Goal: Information Seeking & Learning: Learn about a topic

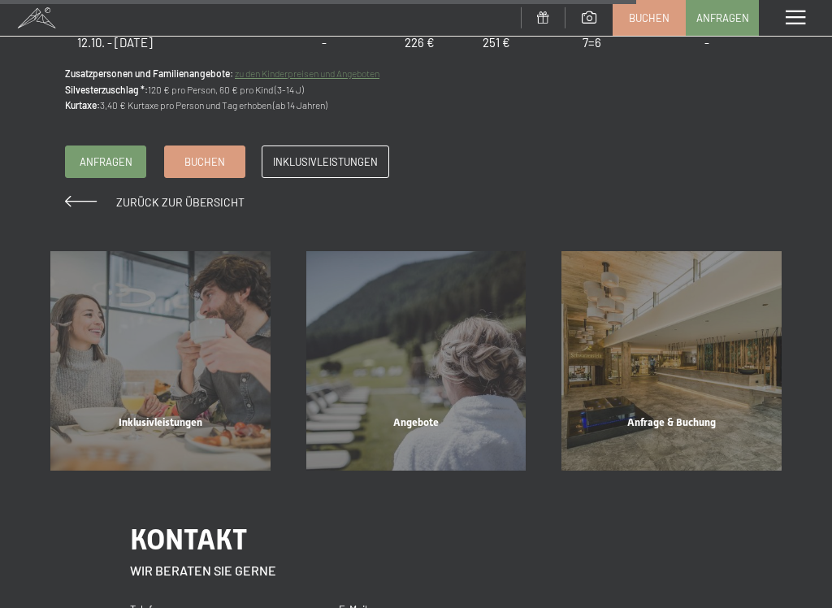
scroll to position [1909, 0]
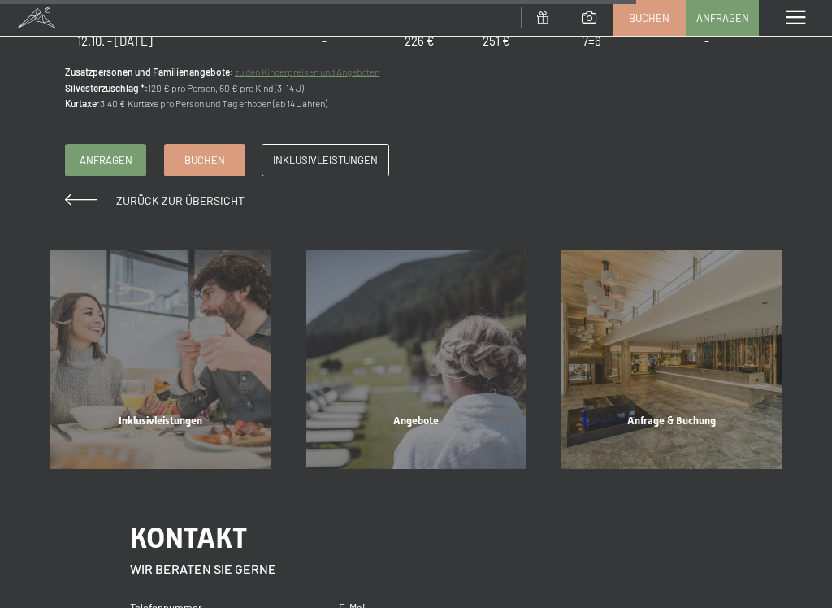
click at [202, 414] on span "Inklusivleistungen" at bounding box center [161, 420] width 84 height 12
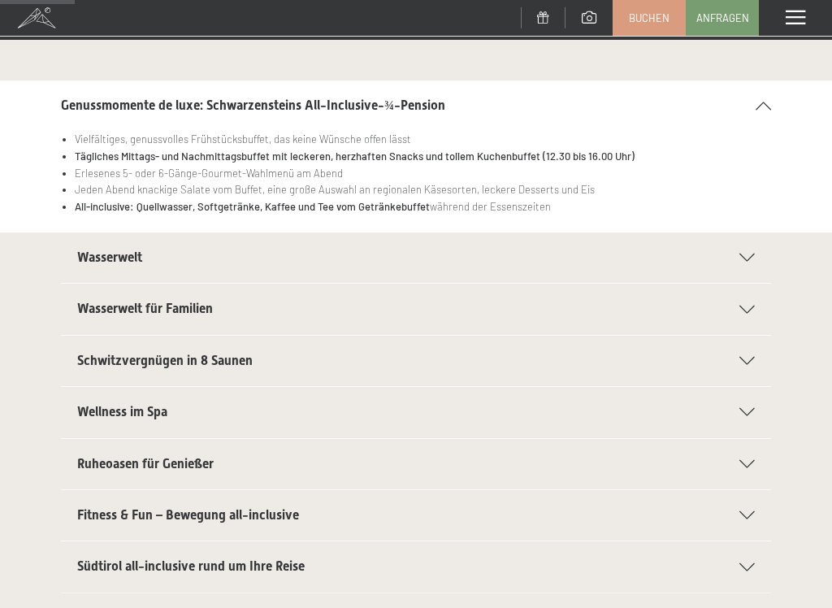
scroll to position [173, 0]
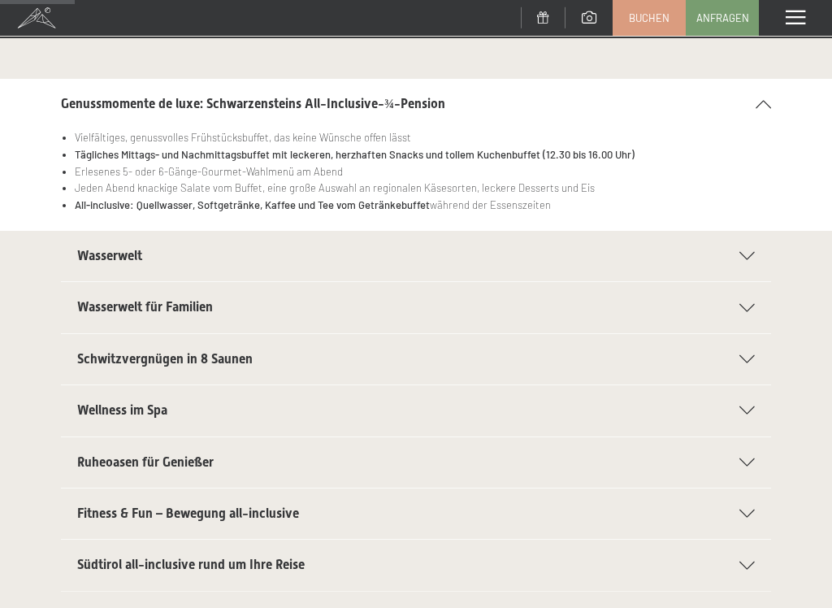
click at [751, 254] on icon at bounding box center [746, 256] width 15 height 8
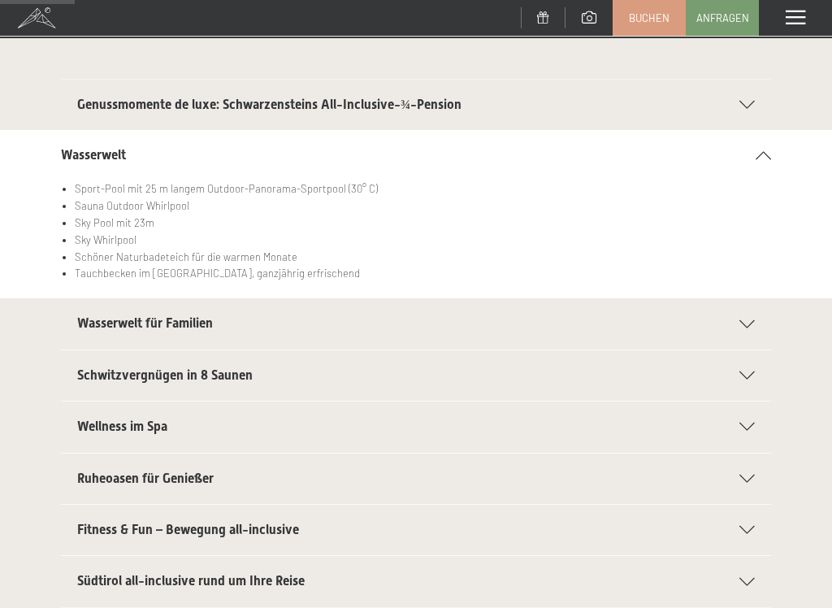
click at [807, 383] on div "Schwitzvergnügen in 8 Saunen Eventsauna mit Multimedia Unterstützung für das be…" at bounding box center [416, 375] width 832 height 52
click at [639, 375] on h2 "Schwitzvergnügen in 8 Saunen" at bounding box center [399, 375] width 645 height 18
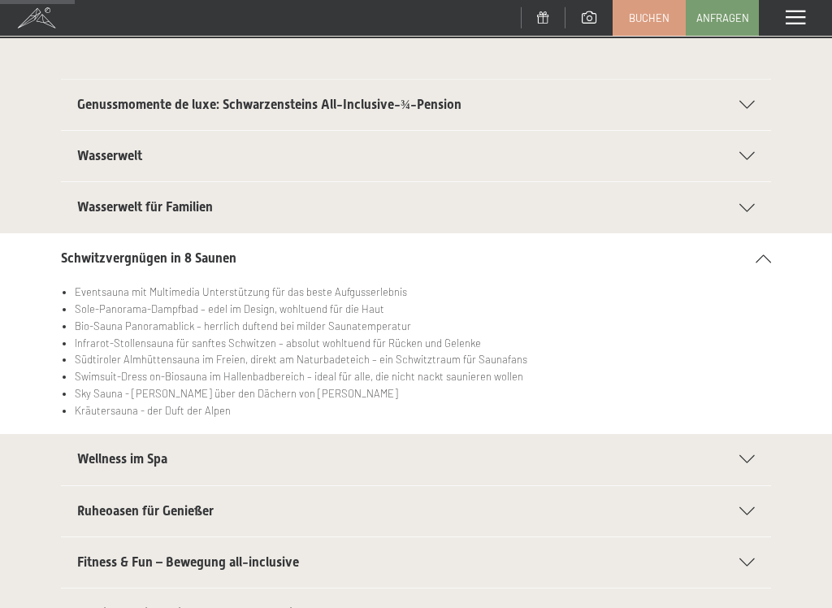
click at [542, 408] on li "Kräutersauna - der Duft der Alpen" at bounding box center [423, 410] width 696 height 17
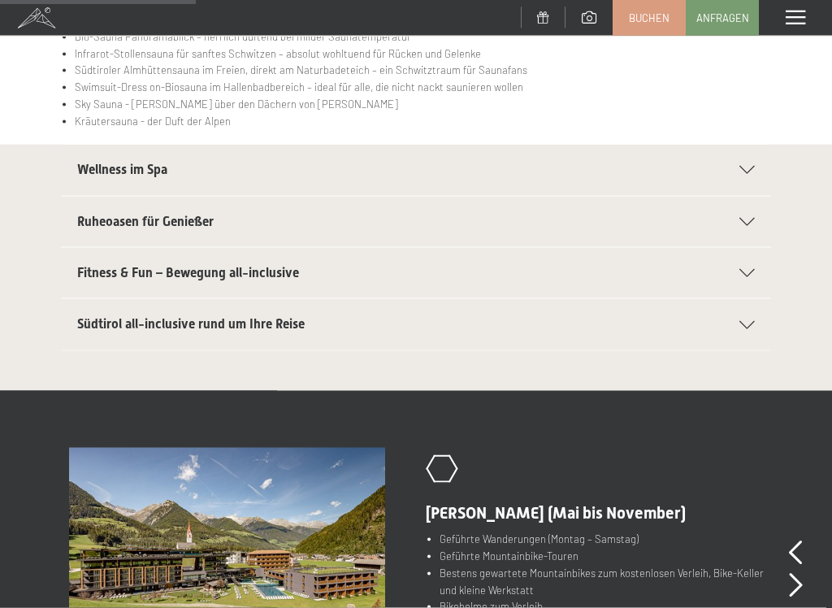
scroll to position [463, 0]
click at [755, 165] on icon at bounding box center [746, 169] width 15 height 8
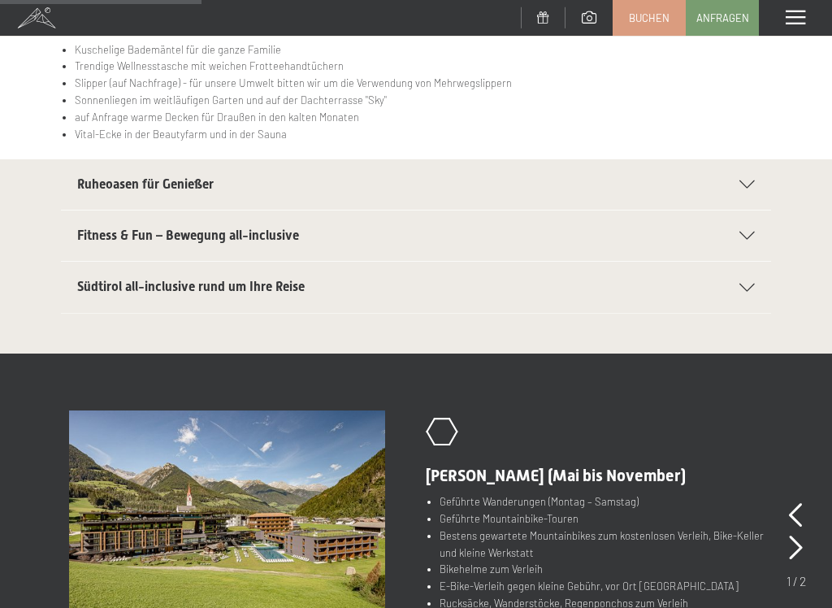
scroll to position [469, 0]
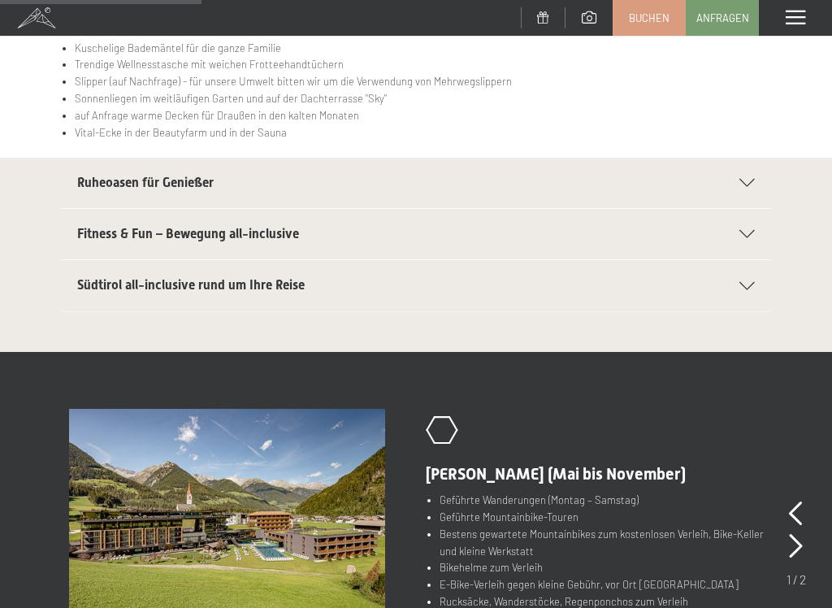
click at [305, 288] on h2 "Südtirol all-inclusive rund um Ihre Reise" at bounding box center [399, 285] width 645 height 18
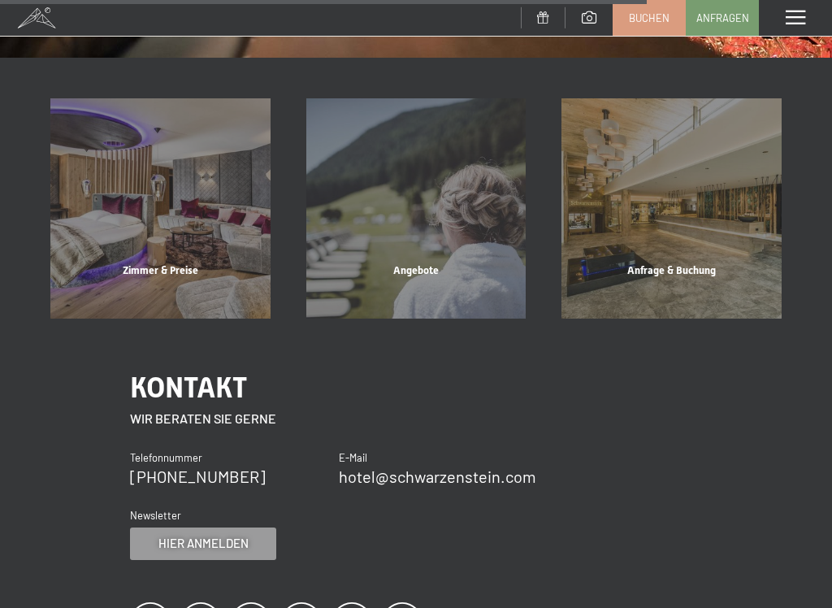
scroll to position [1538, 0]
click at [185, 266] on div "Zimmer & Preise" at bounding box center [160, 289] width 256 height 55
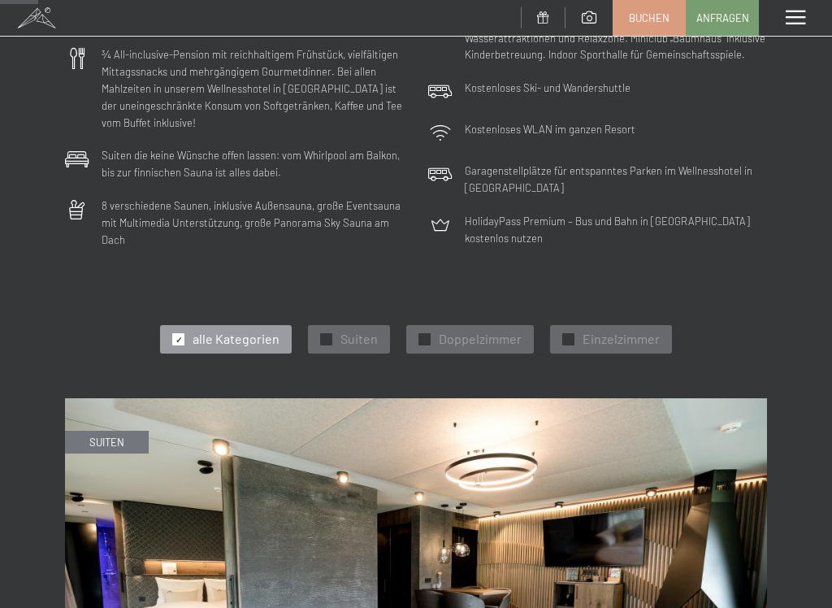
scroll to position [349, 0]
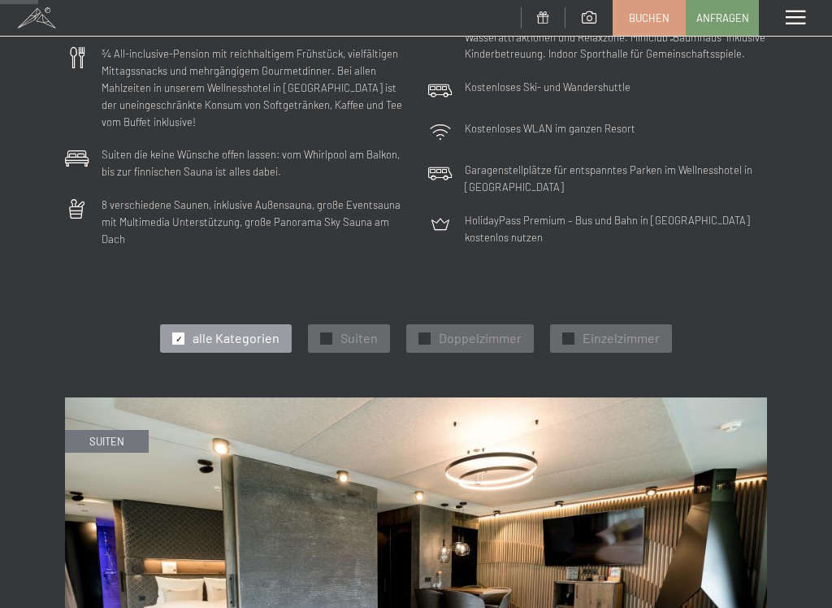
click at [487, 337] on div "✓ Doppelzimmer" at bounding box center [470, 338] width 128 height 28
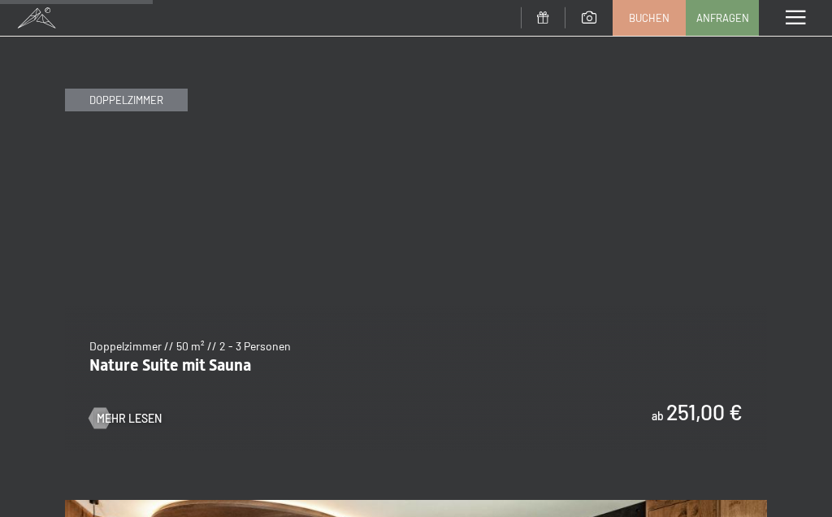
scroll to position [689, 0]
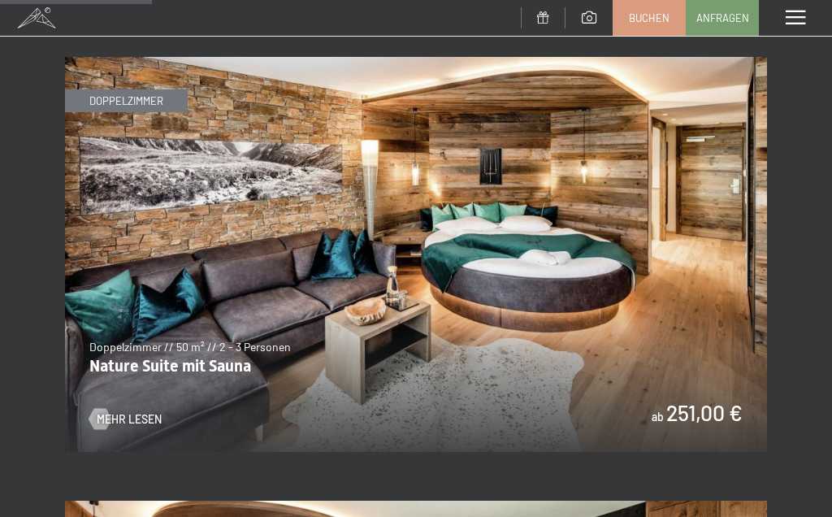
click at [151, 411] on span "Mehr Lesen" at bounding box center [129, 419] width 65 height 16
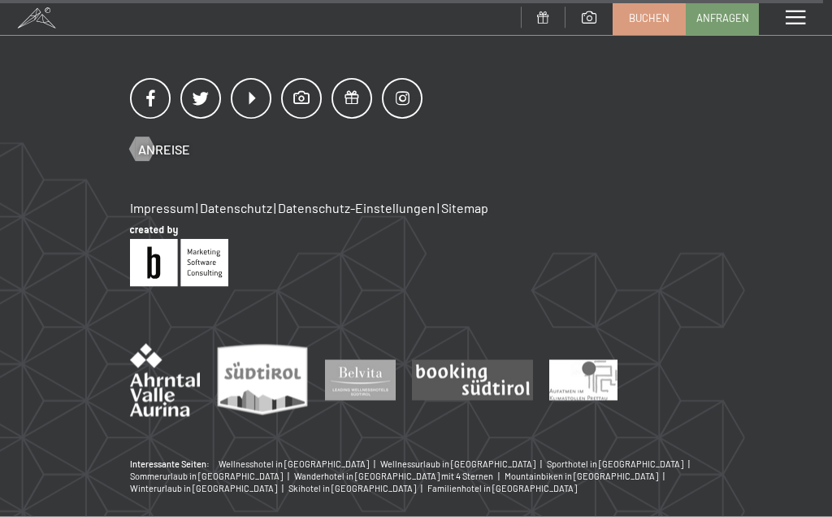
scroll to position [2579, 0]
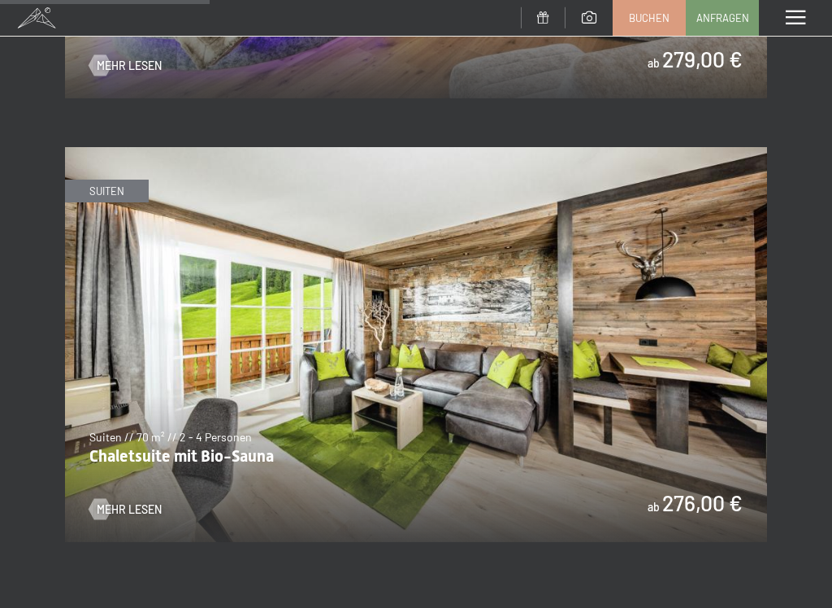
scroll to position [1931, 0]
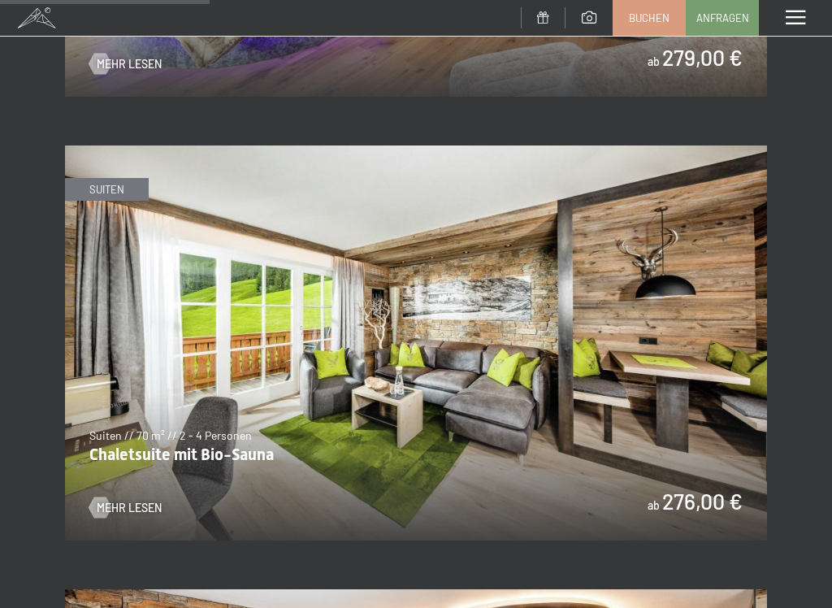
click at [760, 370] on img at bounding box center [416, 342] width 702 height 395
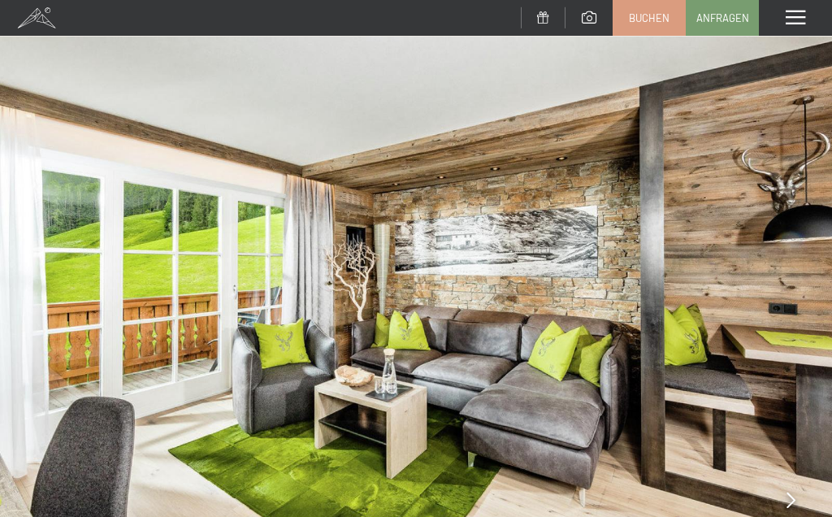
click at [788, 298] on img at bounding box center [416, 312] width 832 height 624
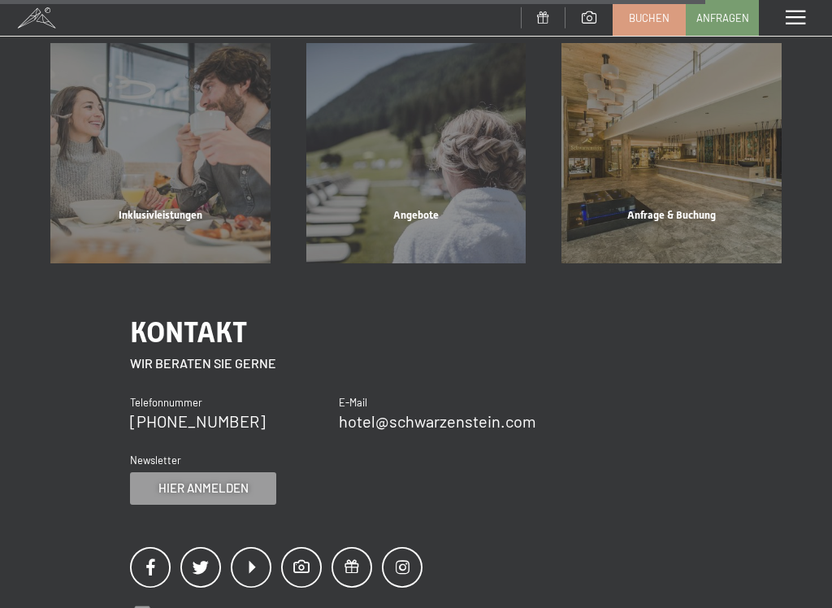
scroll to position [2133, 0]
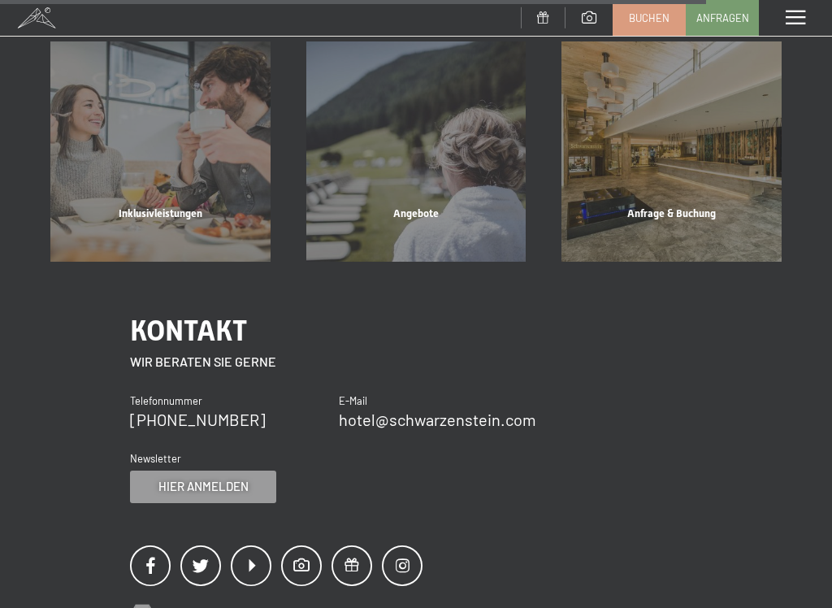
click at [473, 206] on div "Angebote" at bounding box center [416, 233] width 256 height 55
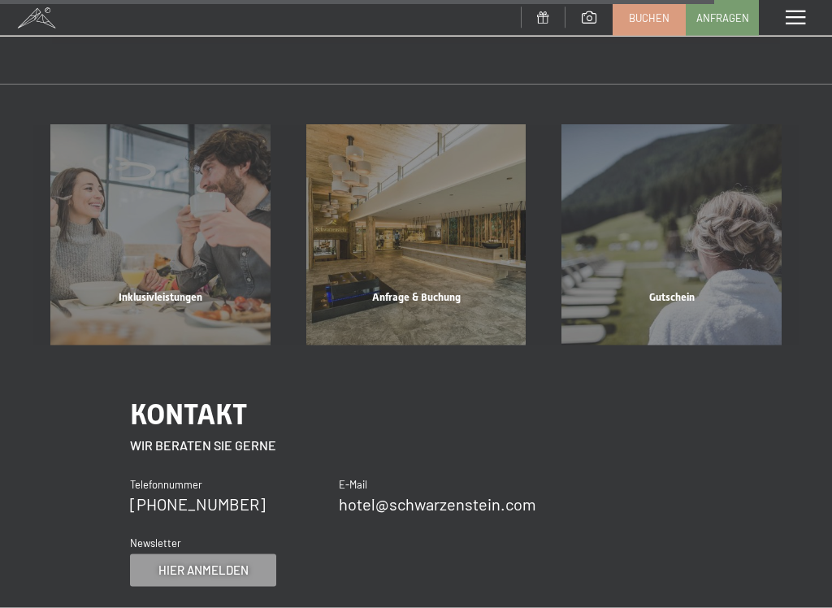
scroll to position [2839, 0]
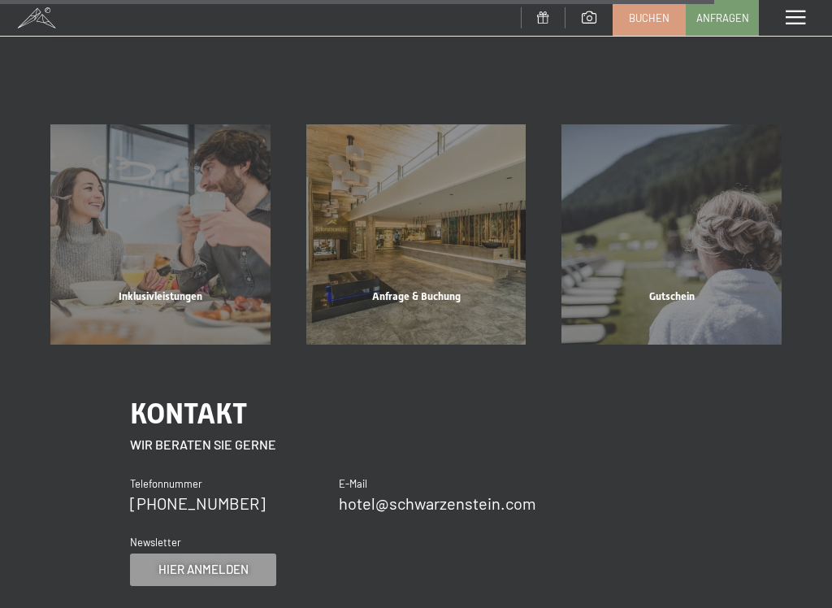
click at [746, 238] on div "Gutschein Mehr erfahren" at bounding box center [671, 234] width 256 height 220
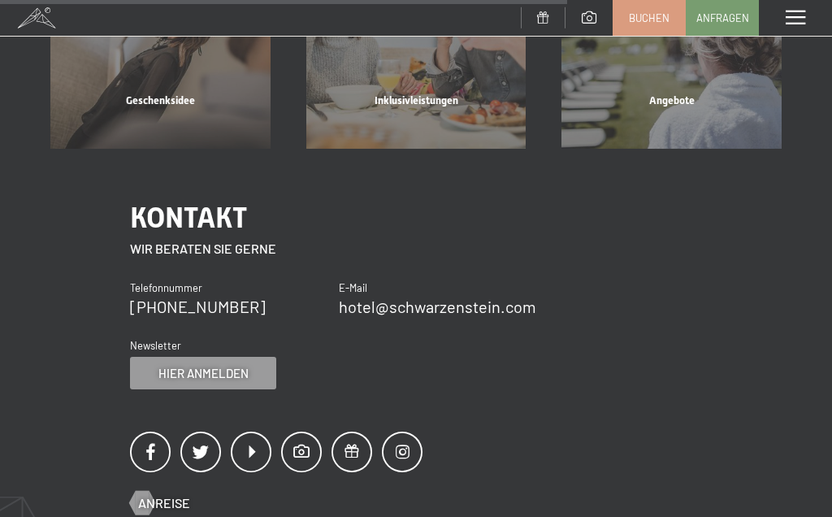
scroll to position [759, 0]
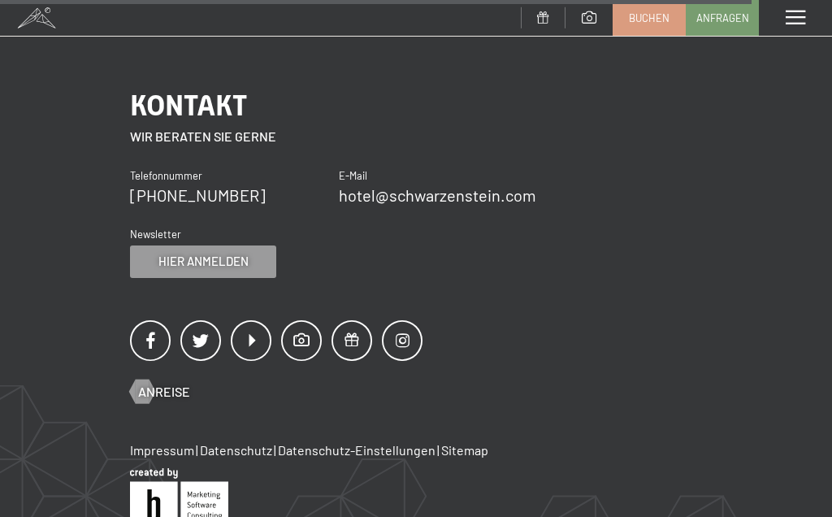
scroll to position [2339, 0]
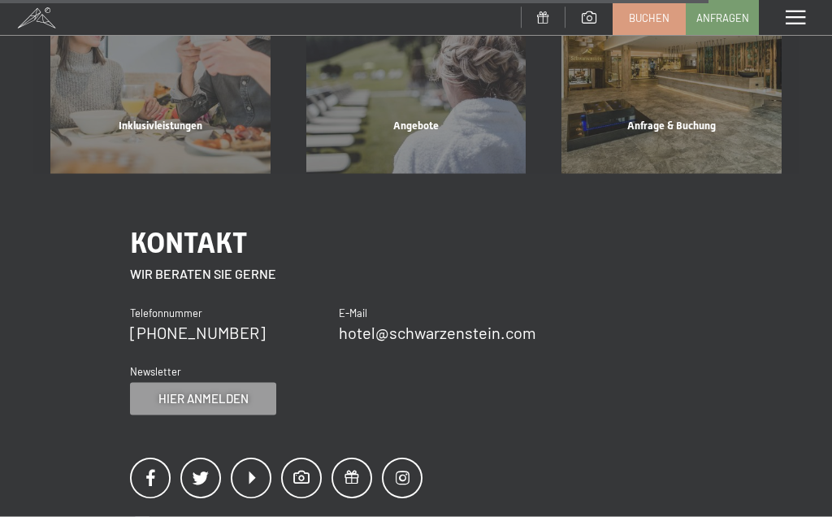
scroll to position [2194, 0]
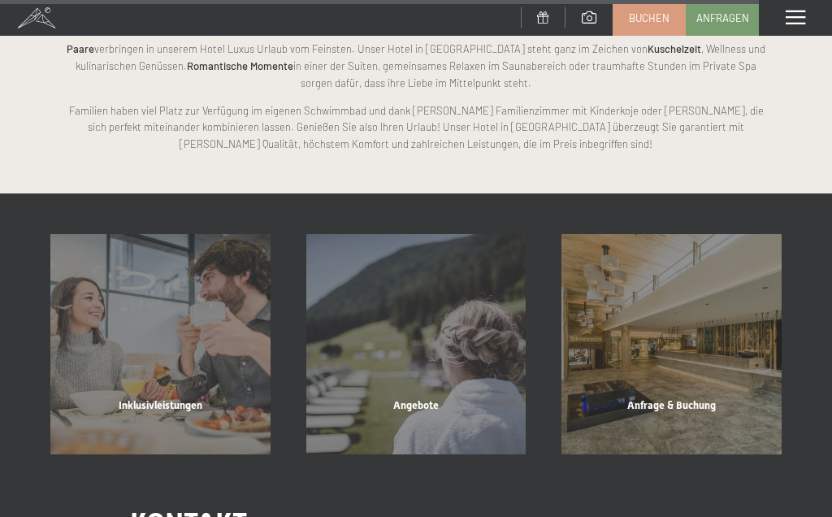
scroll to position [7136, 0]
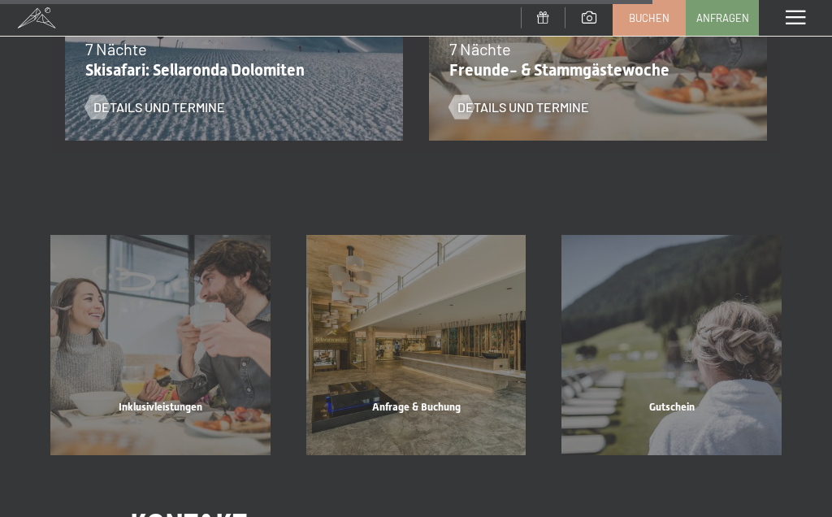
scroll to position [2656, 0]
